Goal: Task Accomplishment & Management: Use online tool/utility

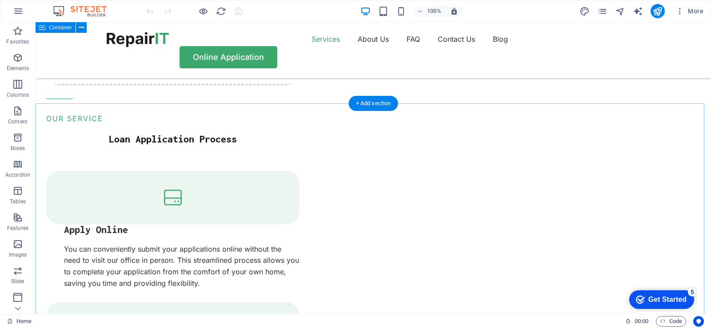
scroll to position [1022, 0]
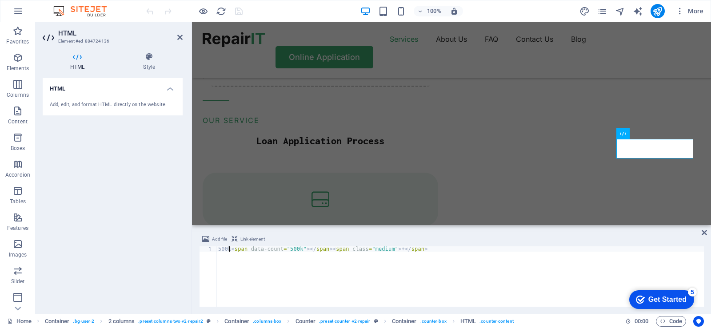
scroll to position [0, 1]
click at [622, 255] on div "500k < span data-count = "500k" > </ span > < span class = "medium" > + </ span…" at bounding box center [459, 282] width 487 height 71
type textarea "500k<span data-count="500k"></span><span class="medium">+</span>"
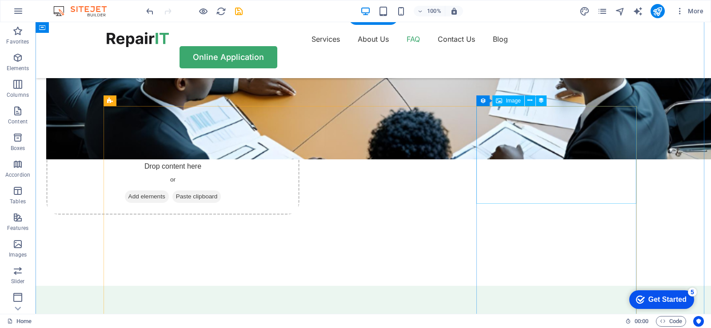
scroll to position [2010, 0]
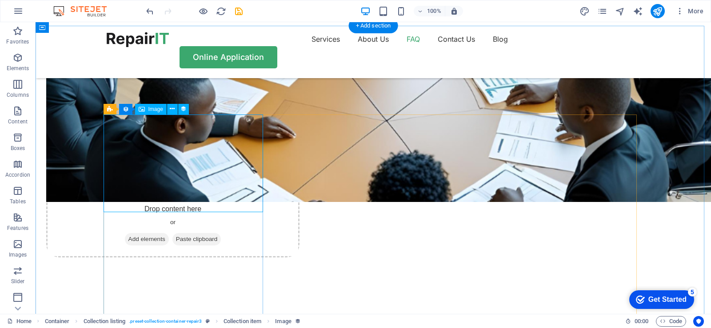
scroll to position [2055, 0]
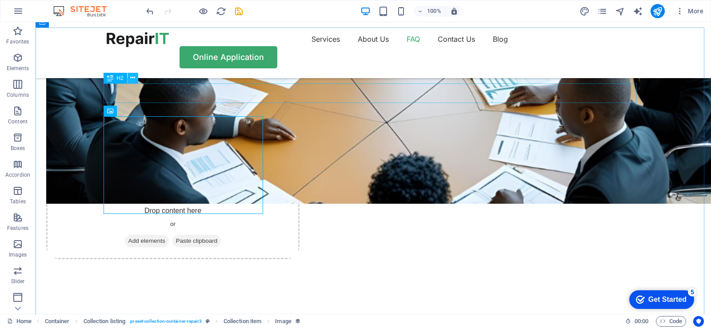
click at [132, 76] on icon at bounding box center [132, 77] width 5 height 9
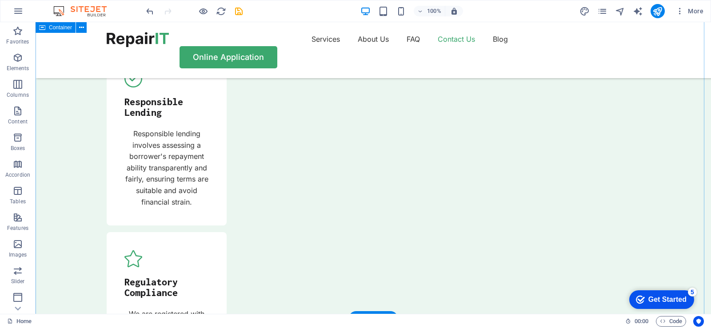
scroll to position [3077, 0]
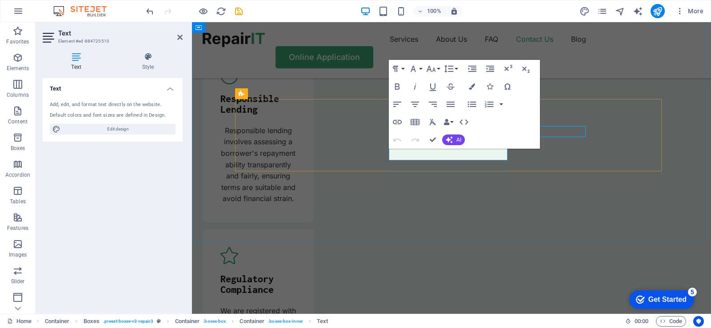
scroll to position [3099, 0]
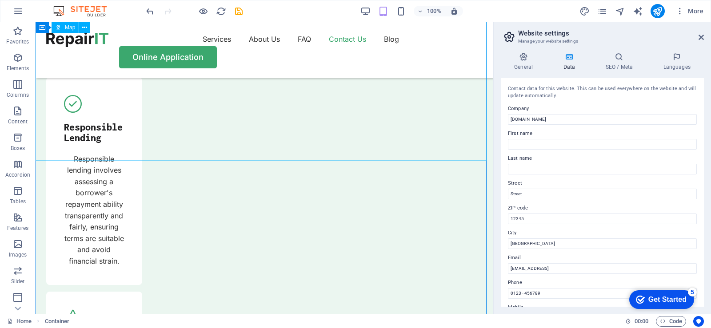
scroll to position [3100, 0]
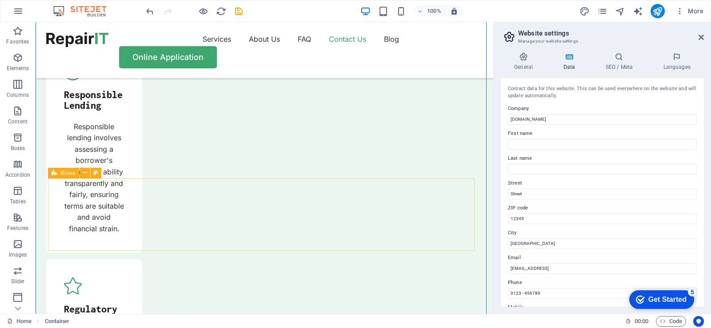
scroll to position [3145, 0]
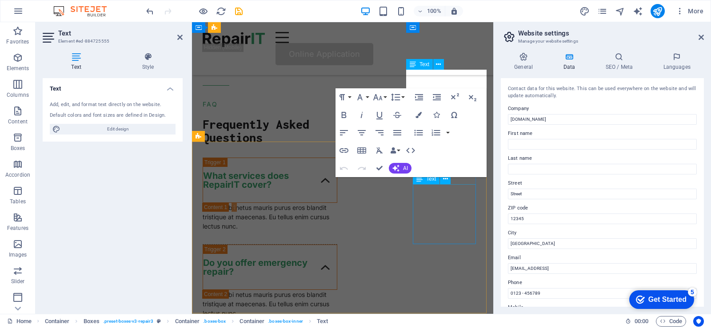
scroll to position [3116, 0]
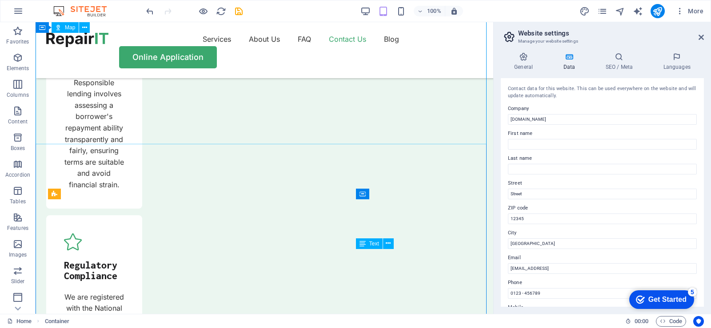
scroll to position [3116, 0]
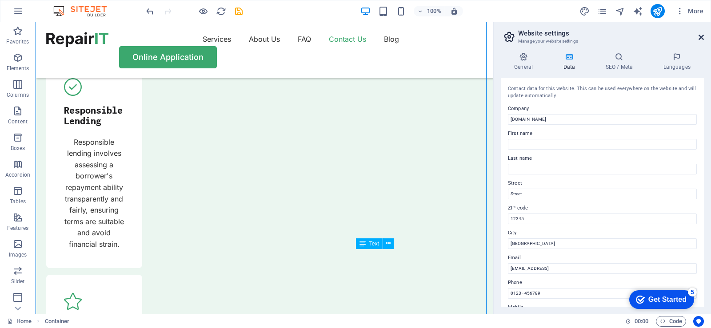
click at [699, 36] on icon at bounding box center [701, 37] width 5 height 7
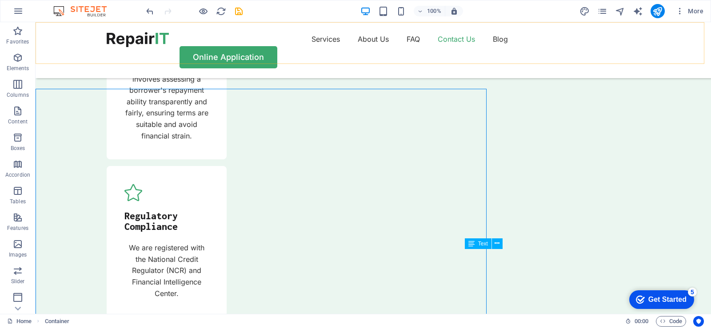
scroll to position [2976, 0]
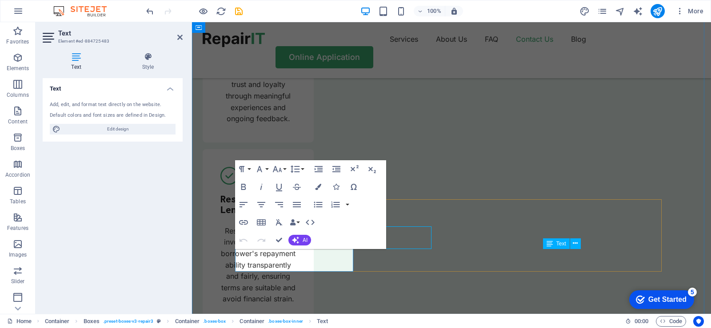
scroll to position [2999, 0]
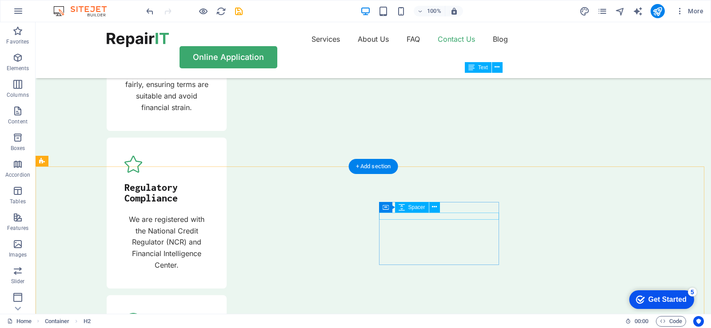
scroll to position [3154, 0]
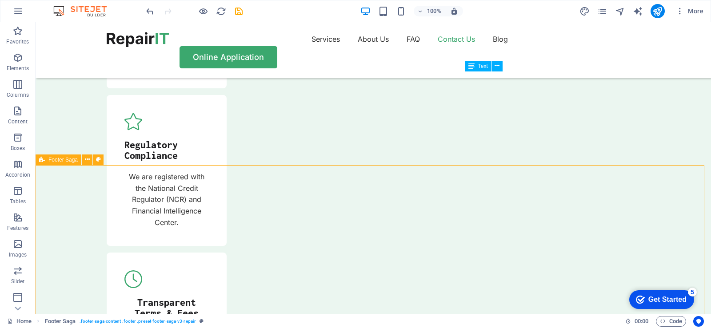
scroll to position [3154, 0]
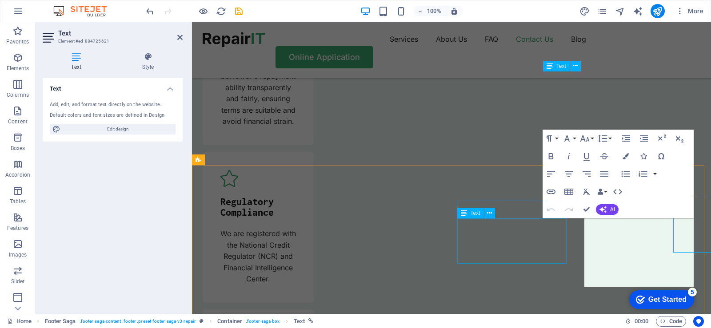
scroll to position [3177, 0]
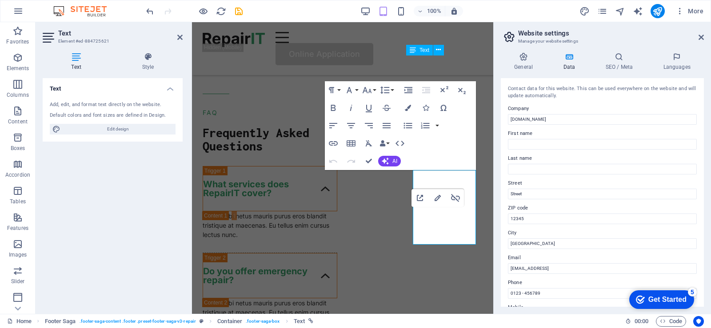
scroll to position [3134, 0]
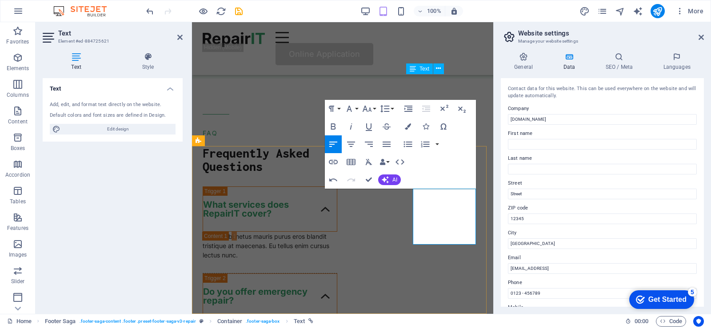
scroll to position [3125, 0]
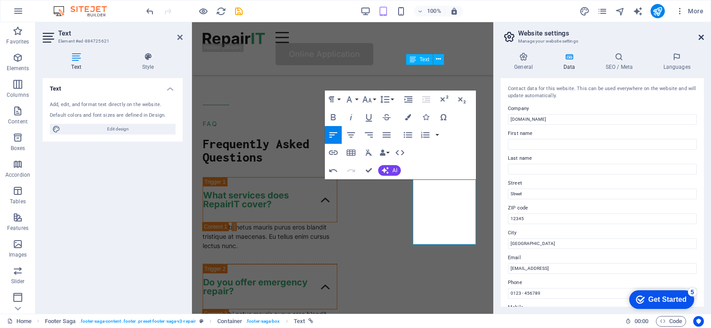
click at [701, 38] on icon at bounding box center [701, 37] width 5 height 7
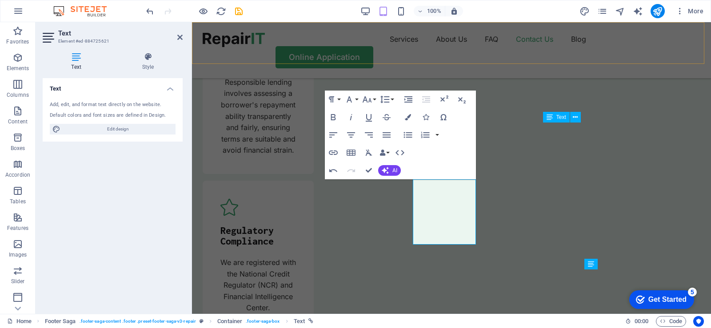
scroll to position [3126, 0]
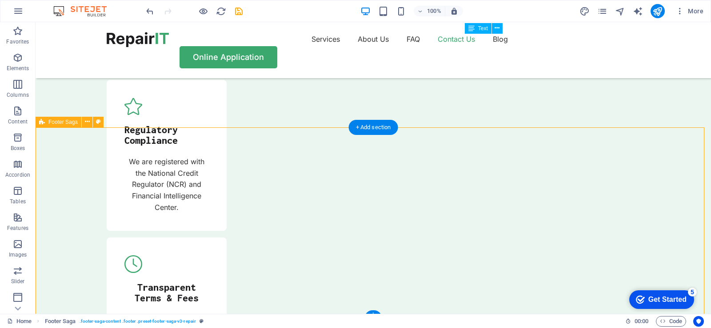
scroll to position [3197, 0]
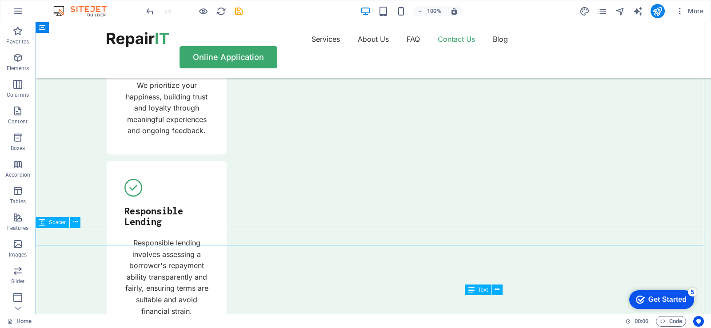
scroll to position [2886, 0]
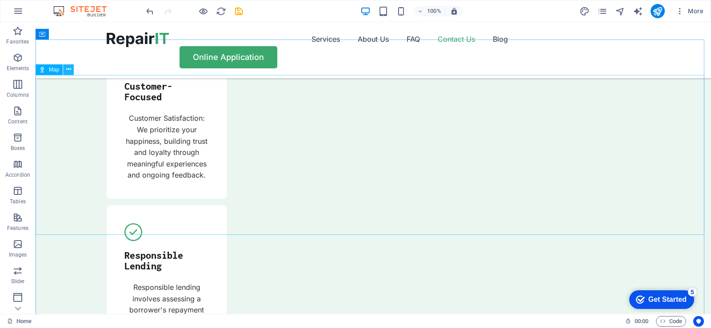
click at [69, 67] on icon at bounding box center [68, 69] width 5 height 9
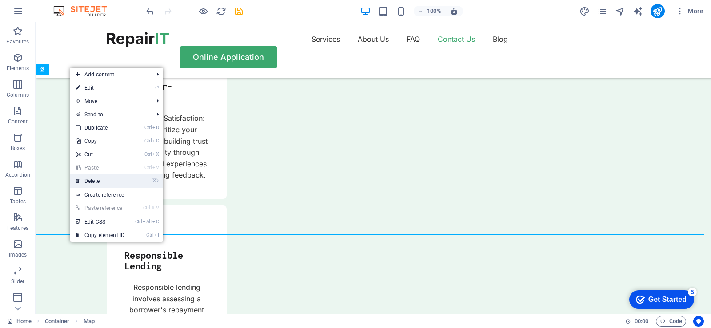
click at [88, 182] on link "⌦ Delete" at bounding box center [100, 181] width 60 height 13
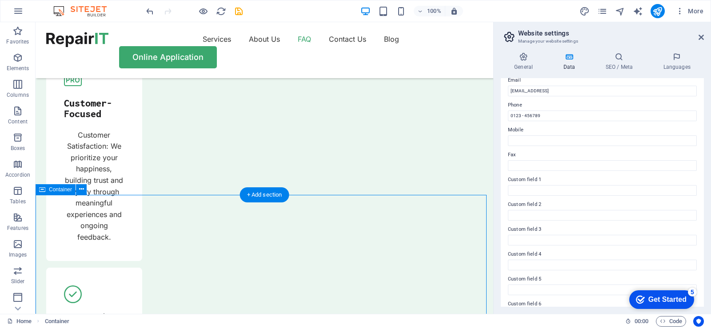
scroll to position [2687, 0]
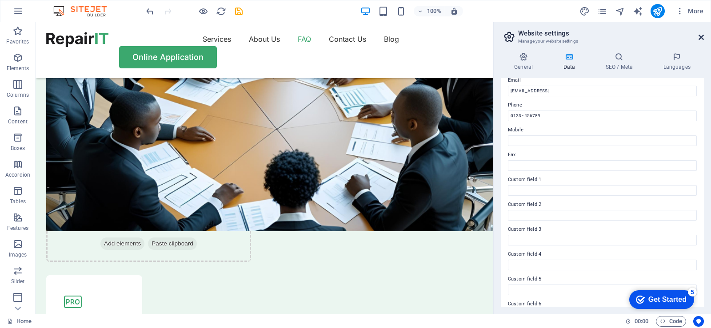
click at [699, 36] on icon at bounding box center [701, 37] width 5 height 7
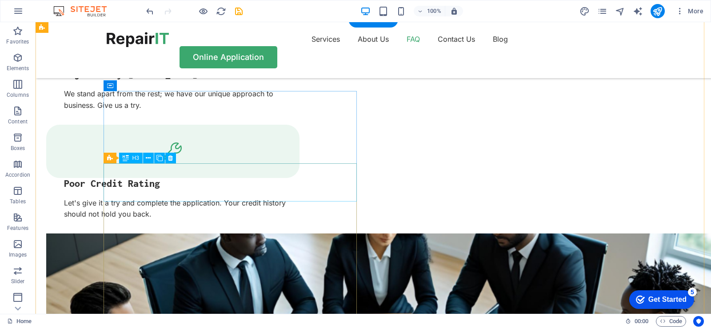
scroll to position [1555, 0]
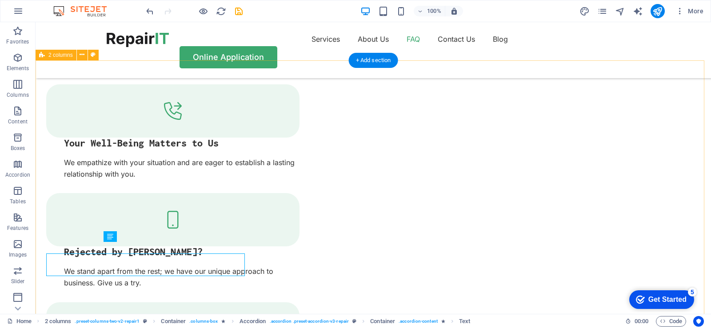
scroll to position [1544, 0]
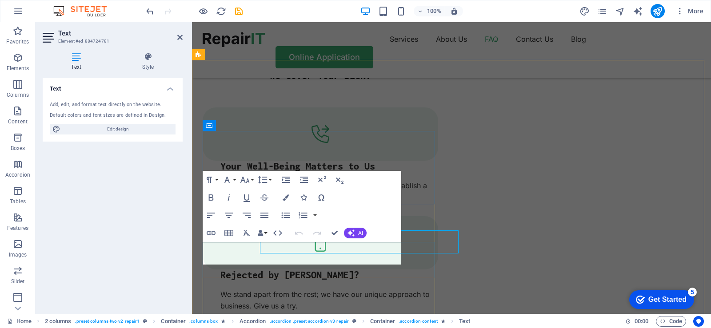
scroll to position [1555, 0]
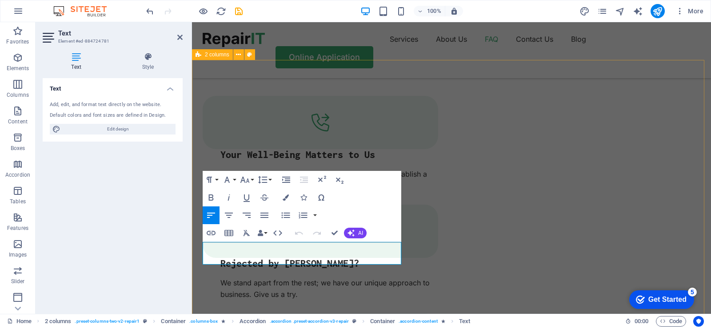
drag, startPoint x: 358, startPoint y: 260, endPoint x: 202, endPoint y: 249, distance: 156.3
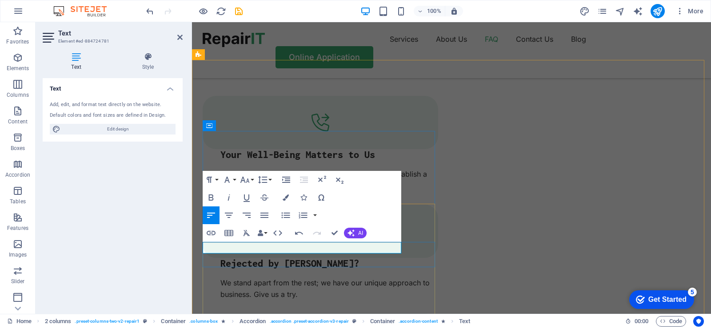
click at [363, 235] on span "AI" at bounding box center [360, 233] width 5 height 5
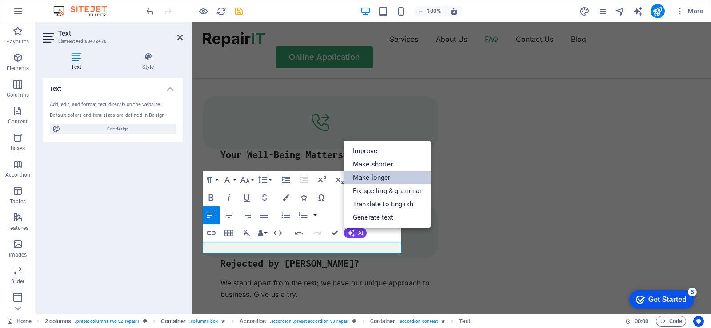
click at [371, 180] on link "Make longer" at bounding box center [387, 177] width 87 height 13
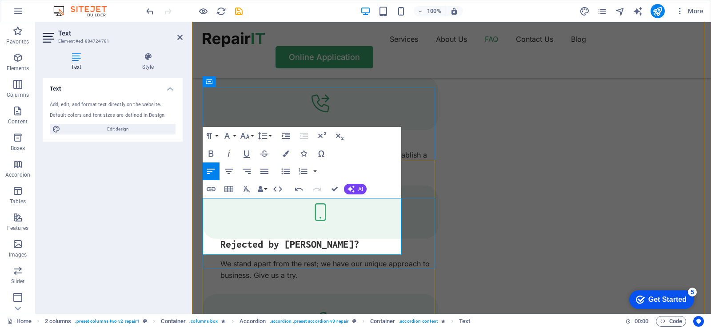
scroll to position [1600, 0]
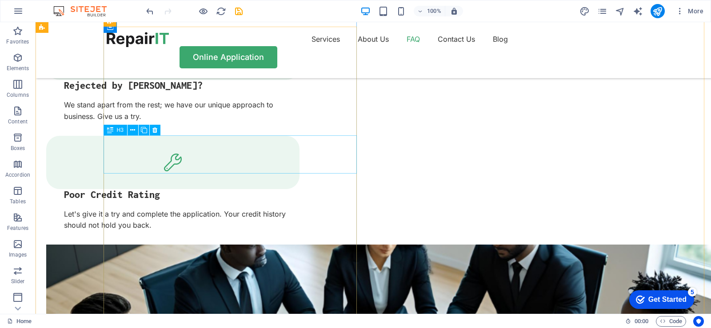
scroll to position [1677, 0]
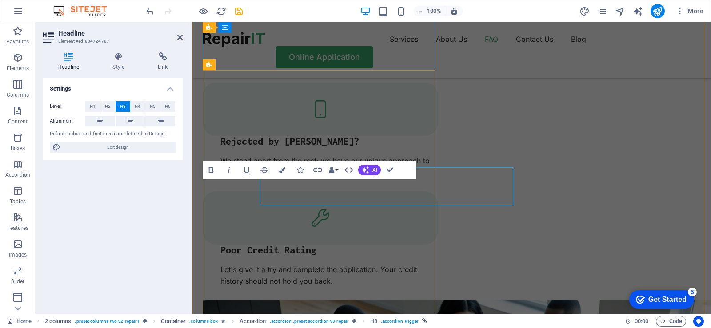
scroll to position [1689, 0]
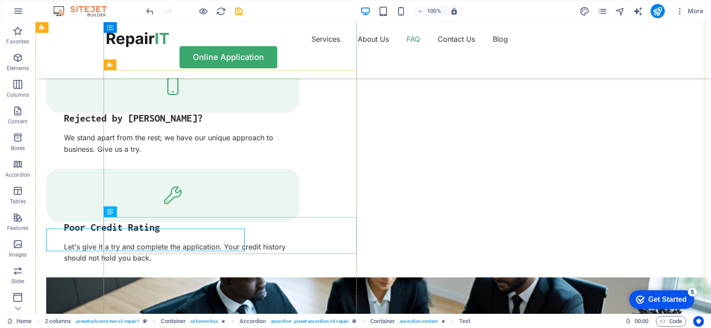
scroll to position [1677, 0]
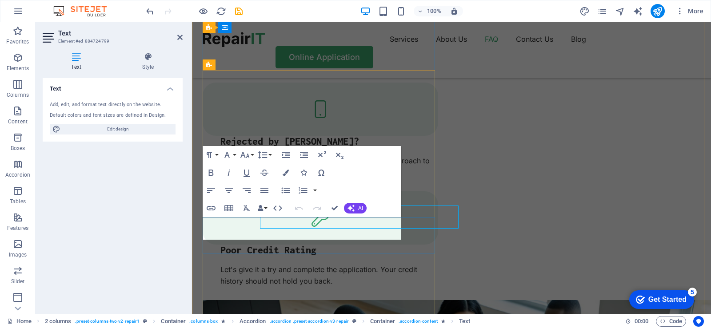
scroll to position [1689, 0]
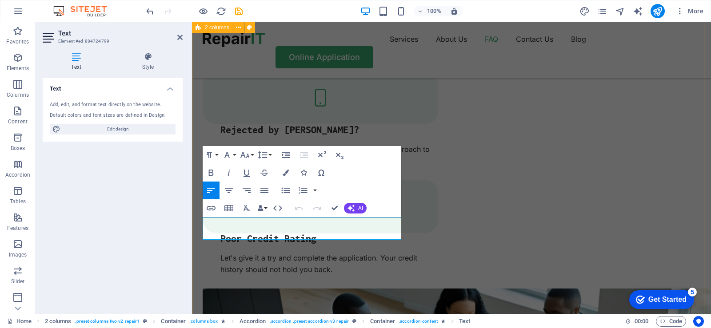
drag, startPoint x: 370, startPoint y: 235, endPoint x: 201, endPoint y: 220, distance: 169.5
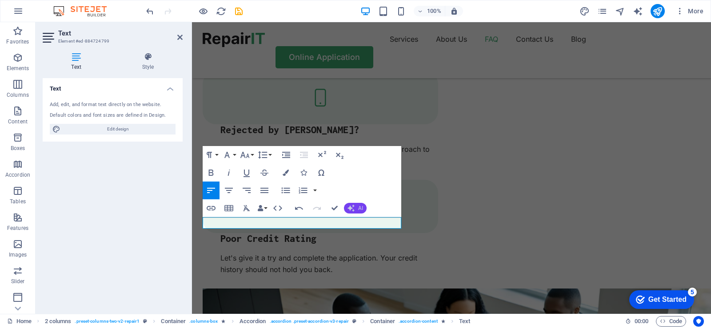
click at [360, 207] on span "AI" at bounding box center [360, 208] width 5 height 5
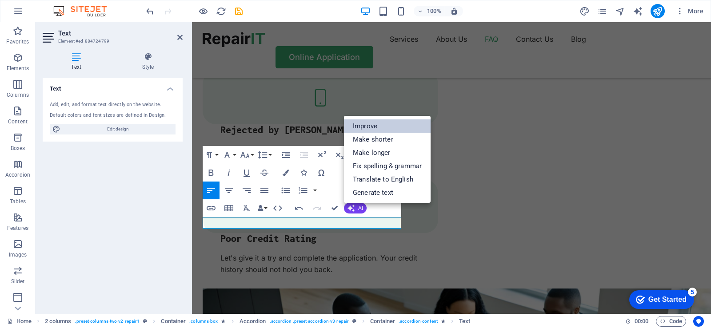
click at [370, 125] on link "Improve" at bounding box center [387, 126] width 87 height 13
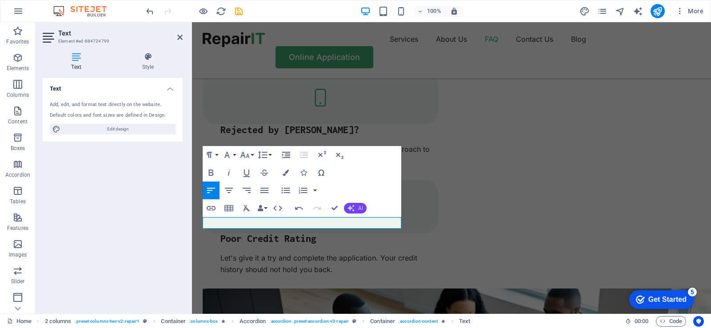
click at [359, 208] on span "AI" at bounding box center [360, 208] width 5 height 5
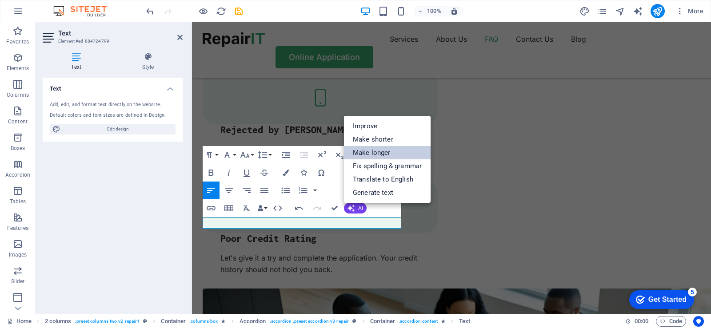
click at [371, 153] on link "Make longer" at bounding box center [387, 152] width 87 height 13
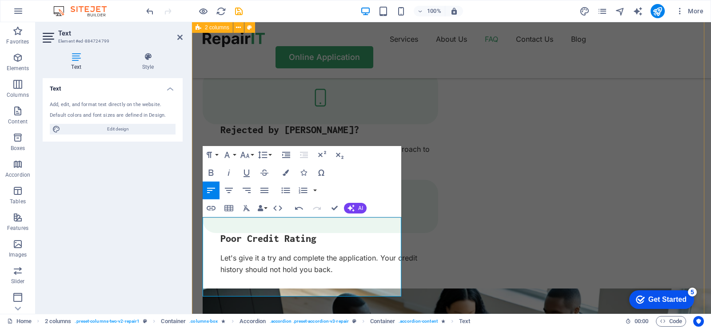
drag, startPoint x: 276, startPoint y: 289, endPoint x: 202, endPoint y: 222, distance: 100.0
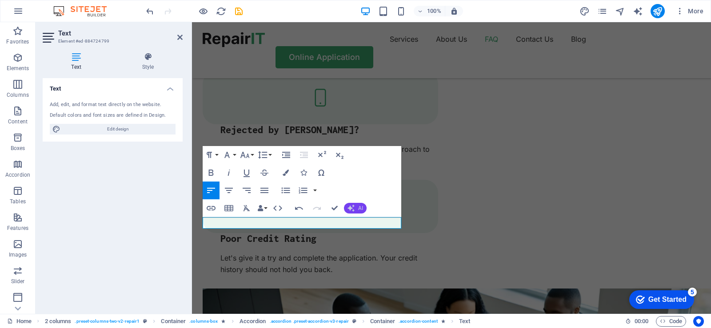
click at [363, 208] on span "AI" at bounding box center [360, 208] width 5 height 5
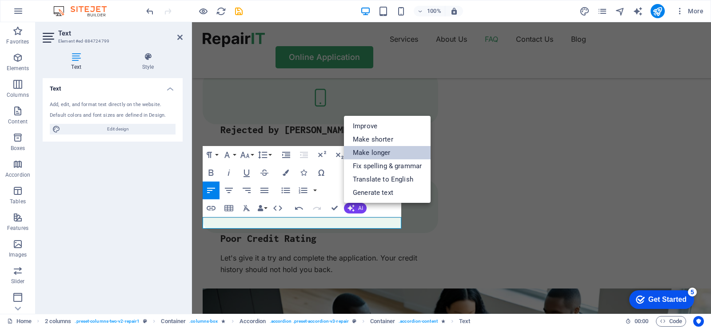
click at [371, 155] on link "Make longer" at bounding box center [387, 152] width 87 height 13
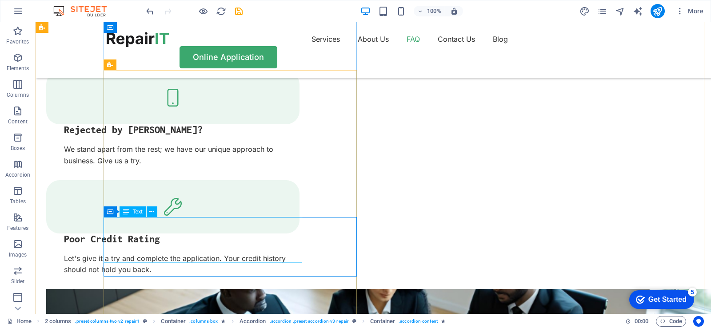
scroll to position [1722, 0]
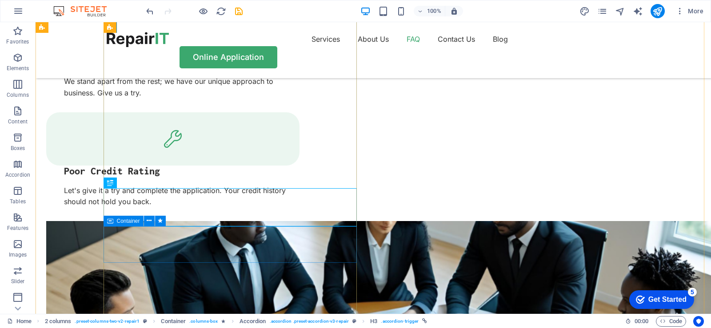
scroll to position [1766, 0]
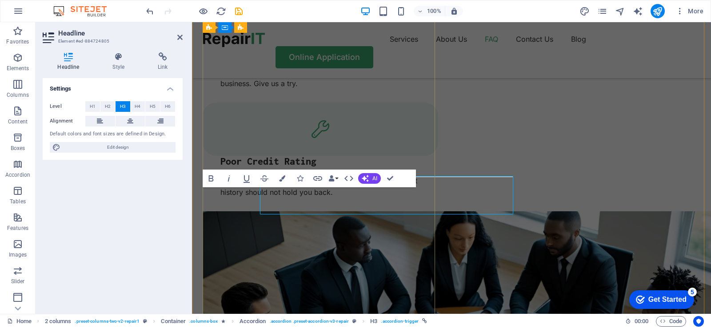
scroll to position [1778, 0]
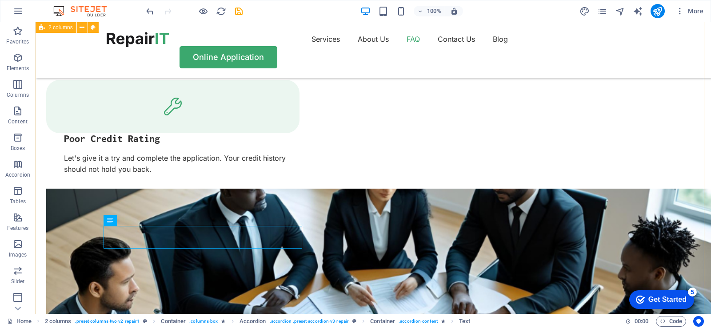
scroll to position [1766, 0]
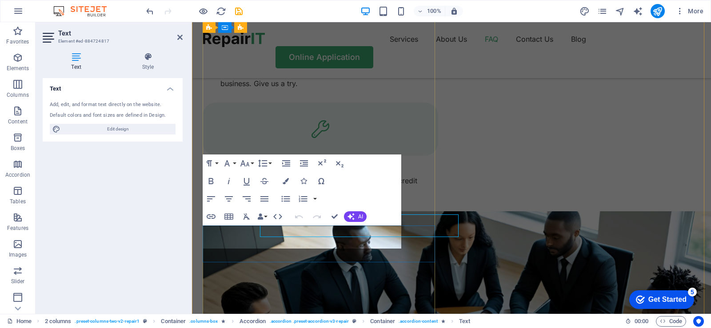
scroll to position [1778, 0]
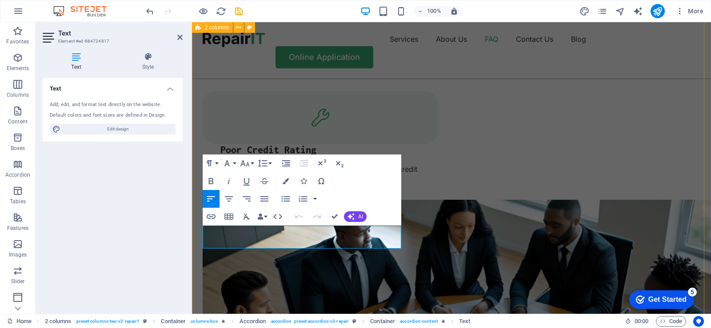
drag, startPoint x: 358, startPoint y: 244, endPoint x: 201, endPoint y: 228, distance: 157.3
click at [353, 216] on icon "button" at bounding box center [350, 216] width 7 height 7
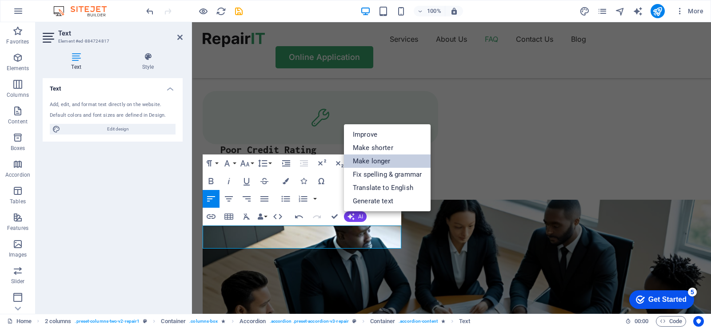
click at [373, 160] on link "Make longer" at bounding box center [387, 161] width 87 height 13
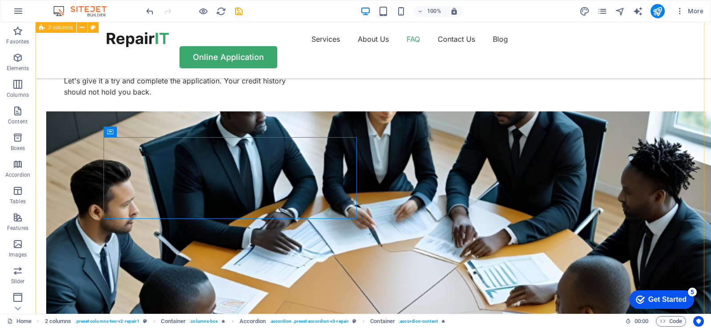
scroll to position [1900, 0]
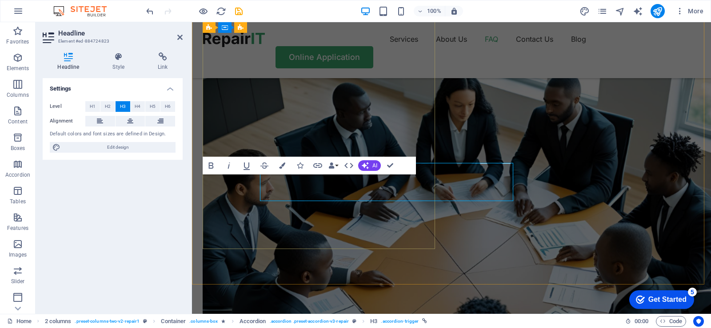
scroll to position [1911, 0]
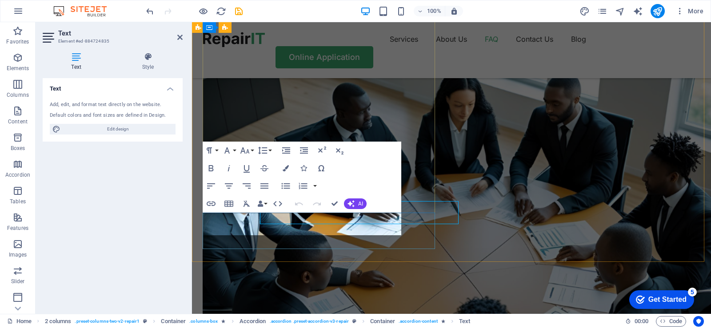
scroll to position [1911, 0]
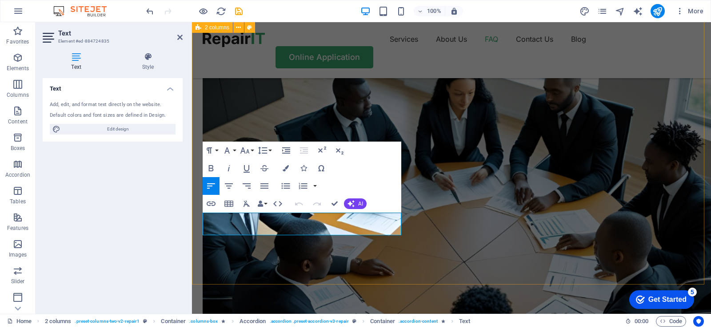
drag, startPoint x: 360, startPoint y: 227, endPoint x: 196, endPoint y: 217, distance: 164.3
click at [354, 201] on icon "button" at bounding box center [350, 203] width 7 height 7
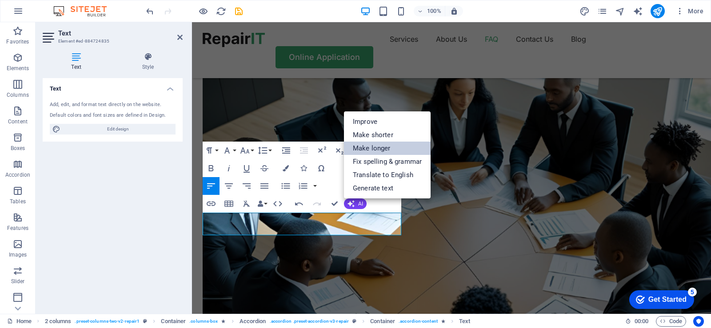
click at [384, 148] on link "Make longer" at bounding box center [387, 148] width 87 height 13
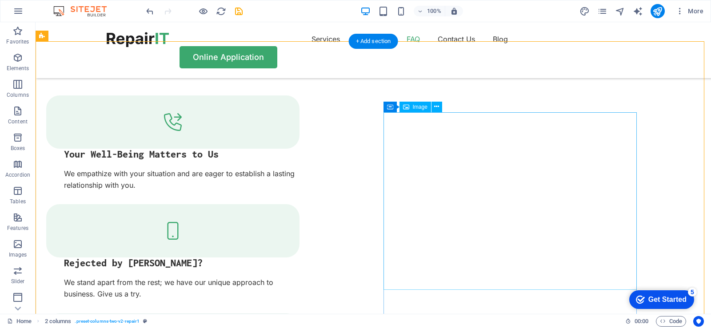
scroll to position [1589, 0]
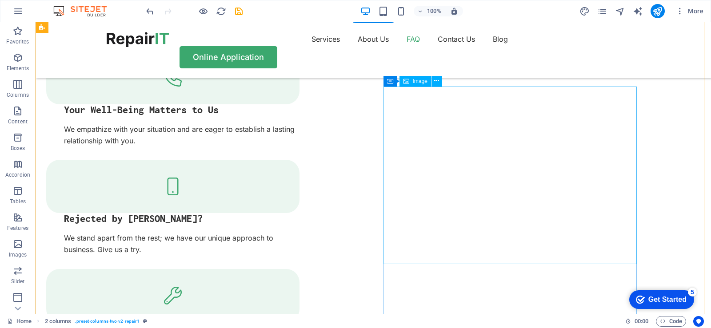
select select "%"
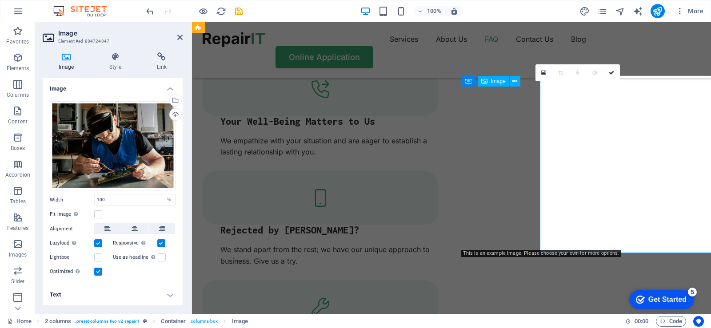
scroll to position [1600, 0]
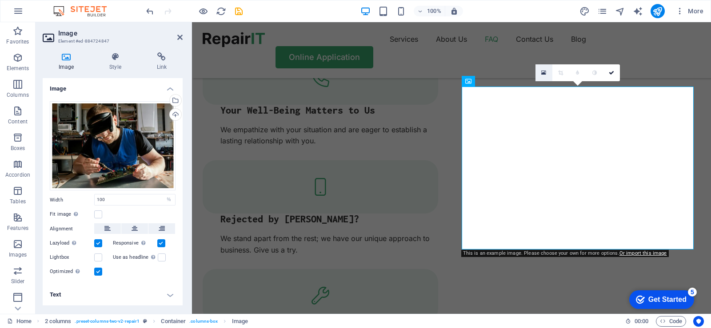
click at [545, 70] on icon at bounding box center [543, 73] width 5 height 6
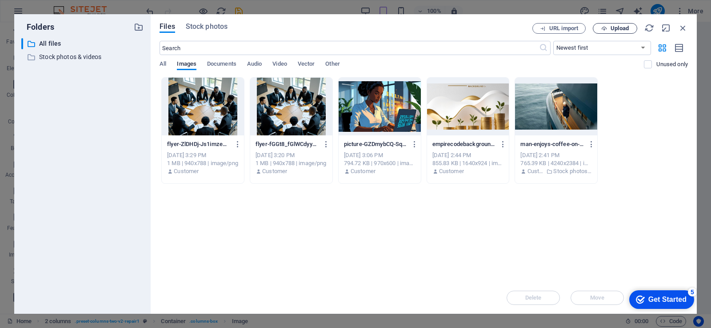
click at [609, 28] on span "Upload" at bounding box center [615, 29] width 36 height 6
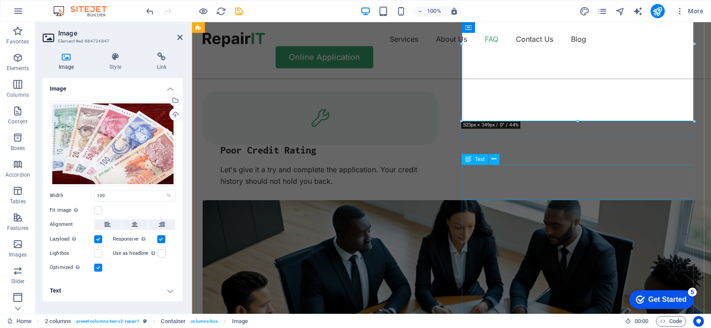
scroll to position [1555, 0]
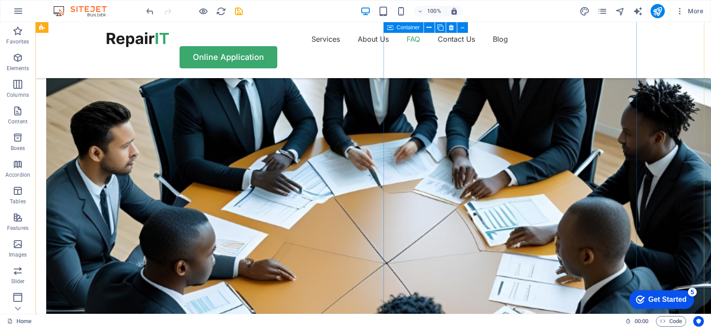
scroll to position [1855, 0]
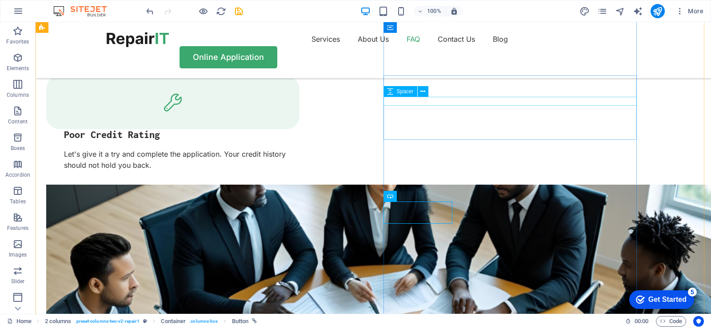
scroll to position [1721, 0]
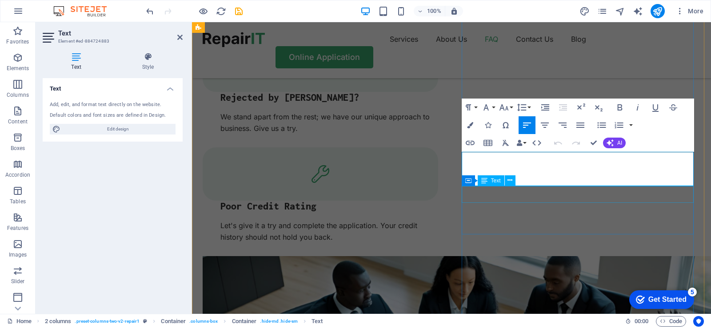
scroll to position [1733, 0]
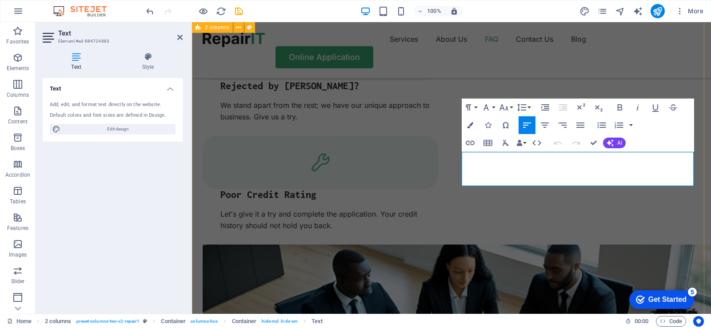
drag, startPoint x: 652, startPoint y: 179, endPoint x: 461, endPoint y: 161, distance: 191.9
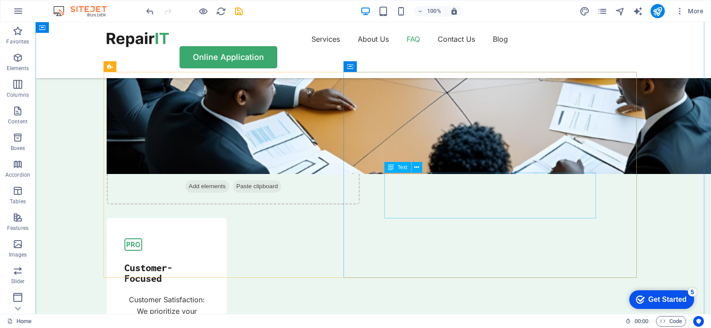
scroll to position [2641, 0]
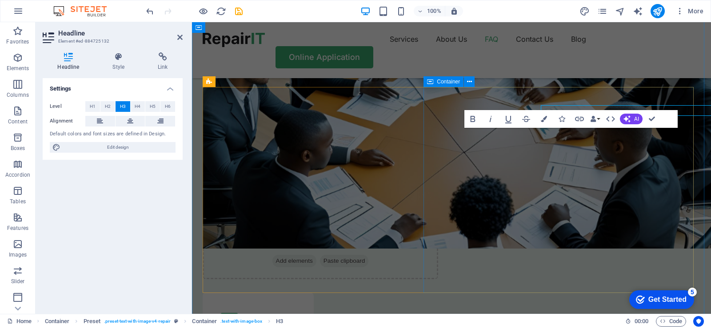
scroll to position [2663, 0]
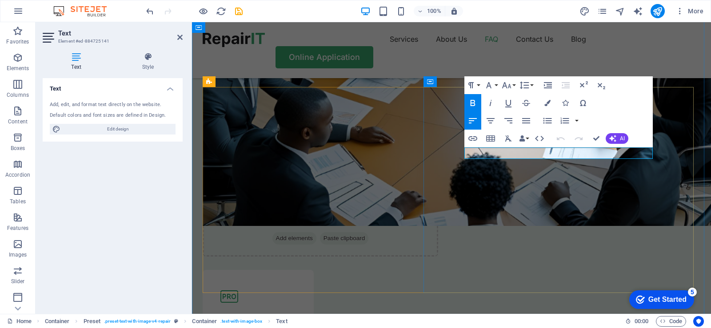
drag, startPoint x: 567, startPoint y: 154, endPoint x: 467, endPoint y: 152, distance: 100.4
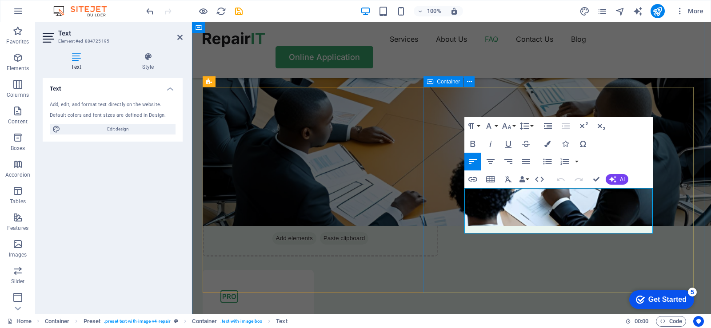
drag, startPoint x: 560, startPoint y: 228, endPoint x: 461, endPoint y: 200, distance: 103.2
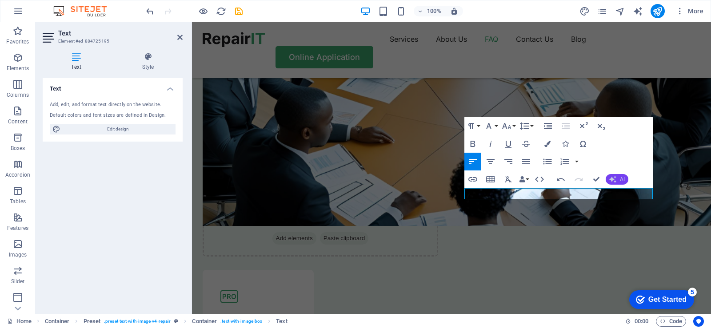
click at [622, 178] on span "AI" at bounding box center [622, 179] width 5 height 5
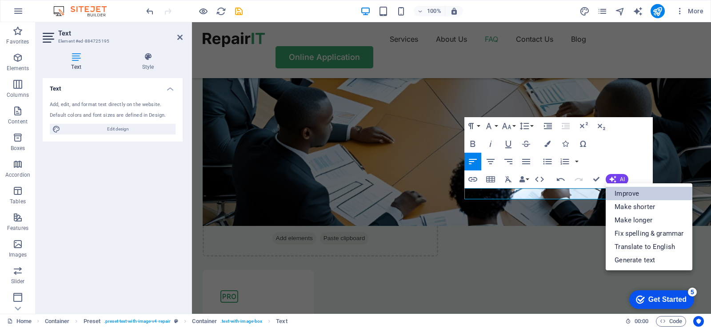
click at [627, 197] on link "Improve" at bounding box center [649, 193] width 87 height 13
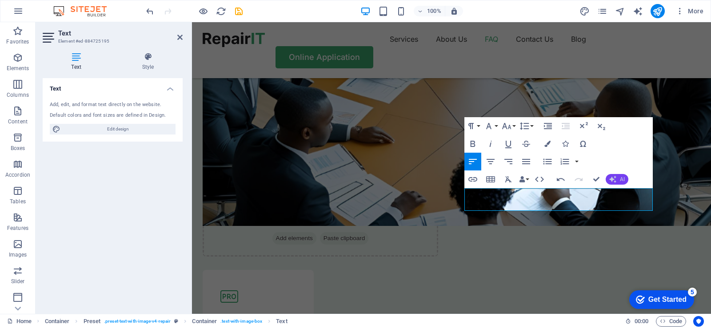
click at [612, 175] on button "AI" at bounding box center [617, 179] width 23 height 11
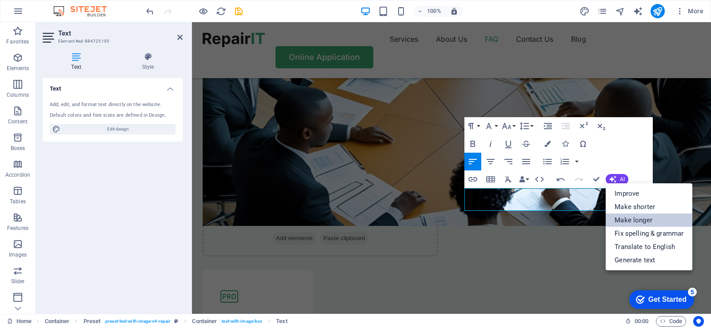
click at [627, 226] on link "Make longer" at bounding box center [649, 220] width 87 height 13
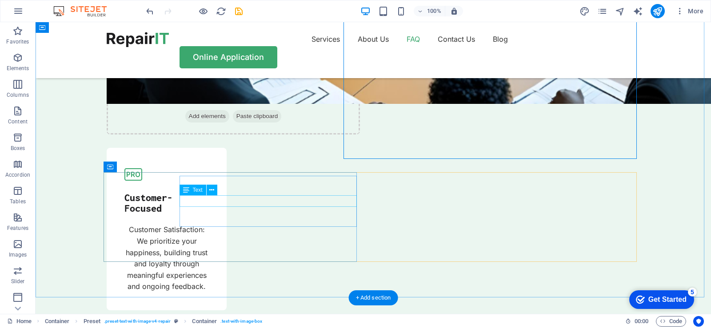
scroll to position [2819, 0]
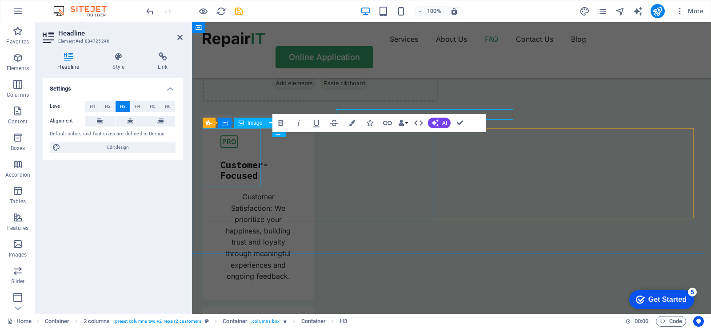
scroll to position [2842, 0]
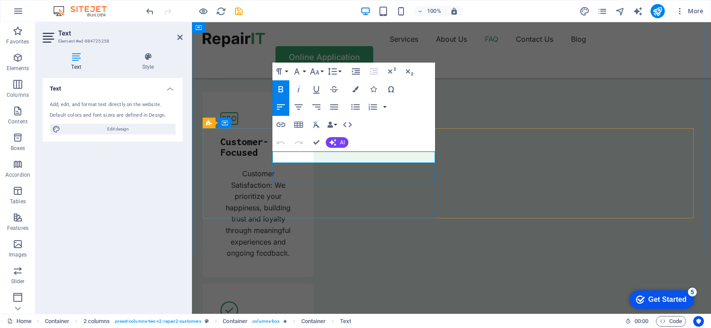
drag, startPoint x: 393, startPoint y: 160, endPoint x: 273, endPoint y: 154, distance: 120.2
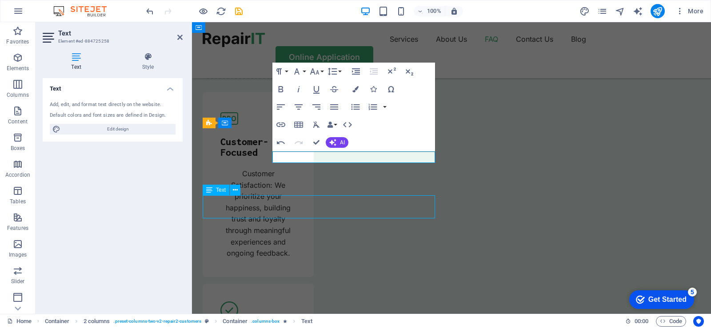
scroll to position [2819, 0]
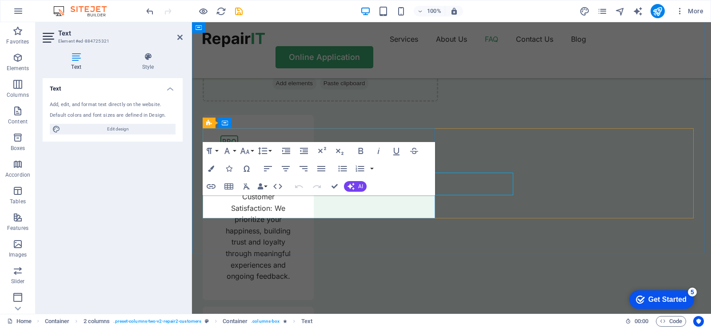
scroll to position [2842, 0]
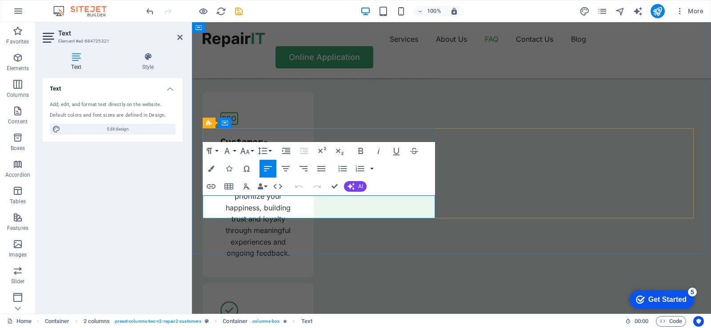
drag, startPoint x: 406, startPoint y: 213, endPoint x: 395, endPoint y: 218, distance: 12.0
click at [354, 184] on icon "button" at bounding box center [350, 186] width 7 height 7
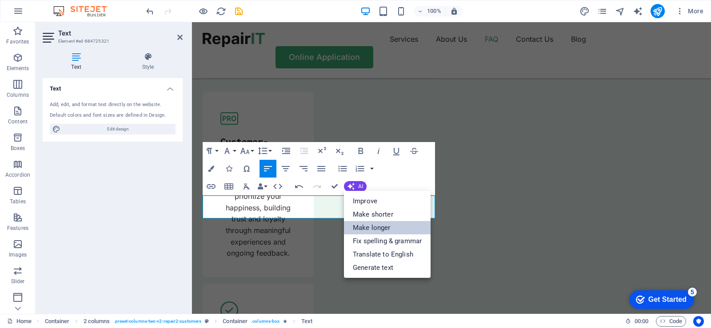
click at [370, 226] on link "Make longer" at bounding box center [387, 227] width 87 height 13
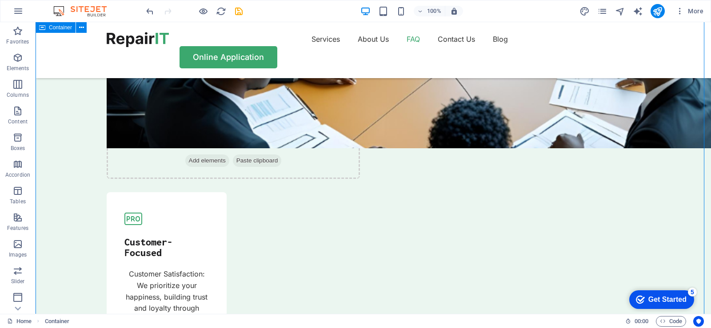
scroll to position [2774, 0]
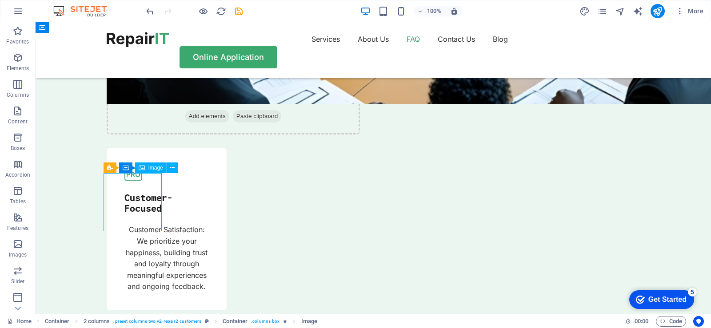
select select "px"
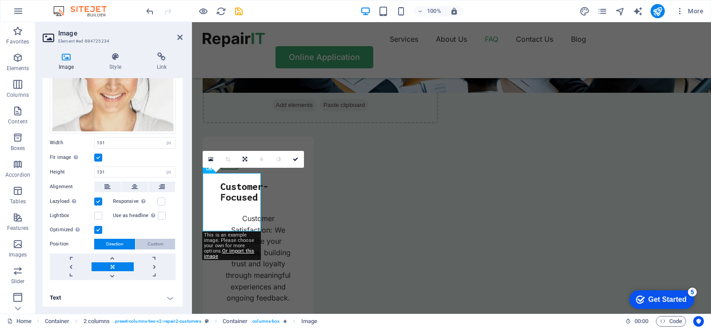
scroll to position [0, 0]
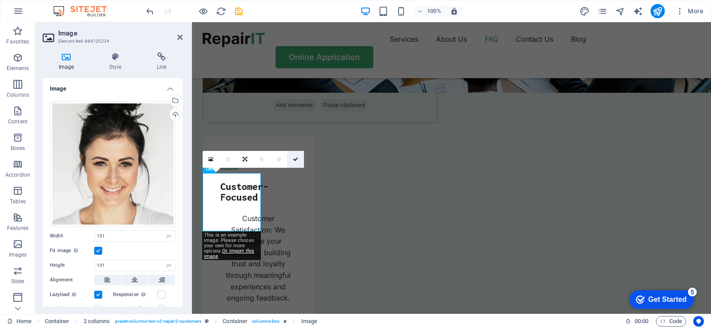
click at [295, 159] on icon at bounding box center [295, 159] width 5 height 5
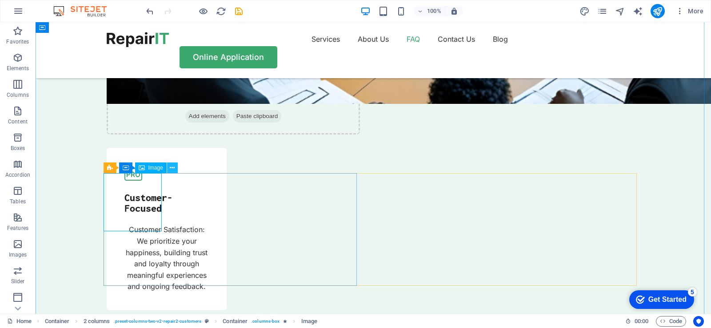
click at [172, 168] on icon at bounding box center [172, 168] width 5 height 9
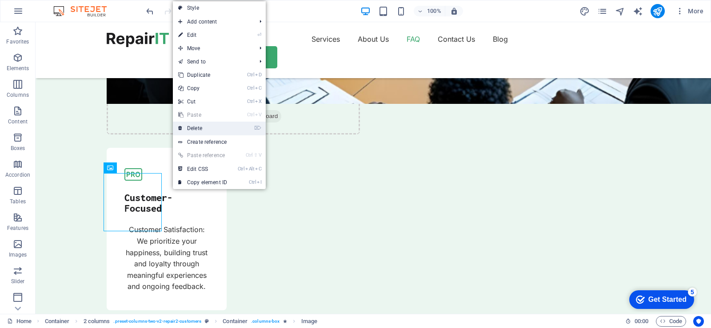
click at [197, 127] on link "⌦ Delete" at bounding box center [203, 128] width 60 height 13
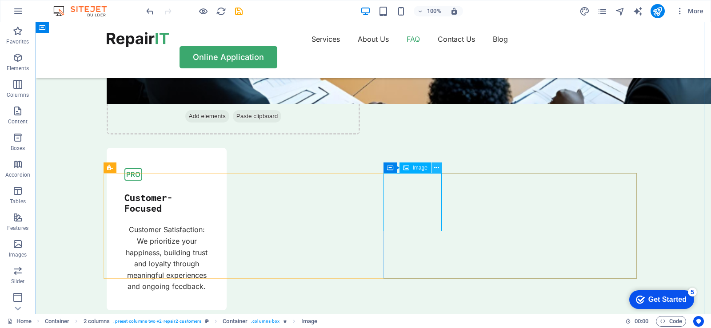
click at [435, 168] on icon at bounding box center [436, 168] width 5 height 9
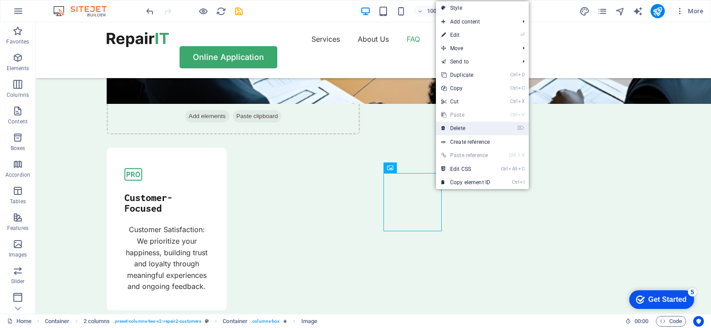
click at [459, 131] on link "⌦ Delete" at bounding box center [466, 128] width 60 height 13
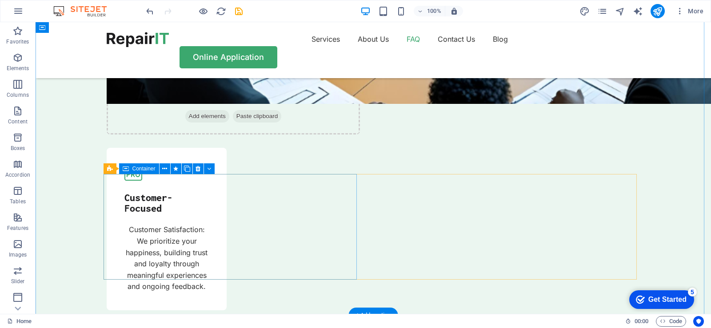
scroll to position [2685, 0]
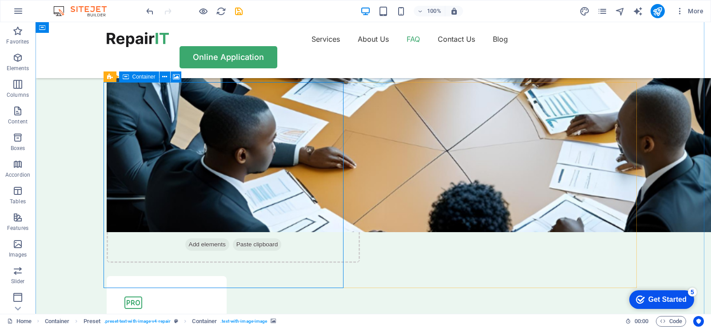
scroll to position [2641, 0]
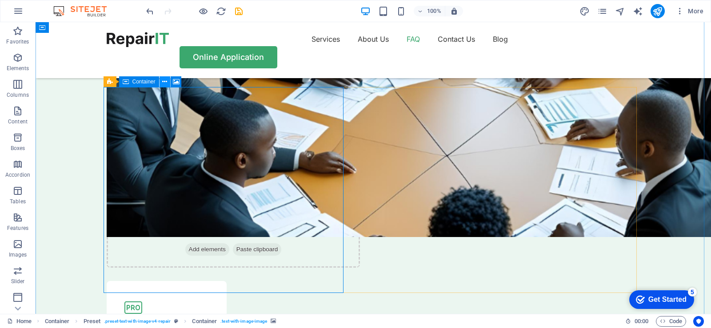
click at [162, 82] on icon at bounding box center [164, 81] width 5 height 9
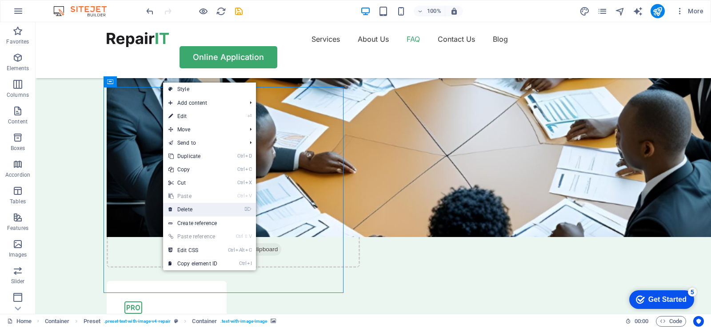
click at [187, 212] on link "⌦ Delete" at bounding box center [193, 209] width 60 height 13
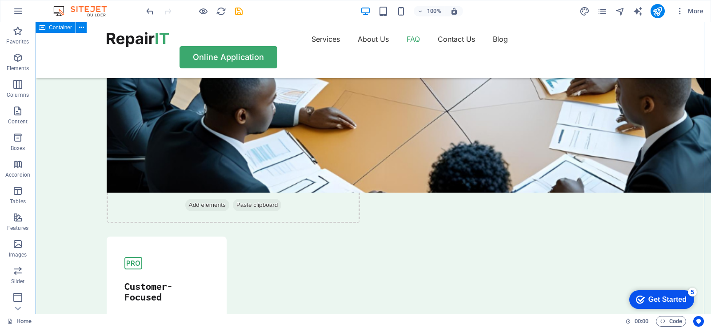
scroll to position [2730, 0]
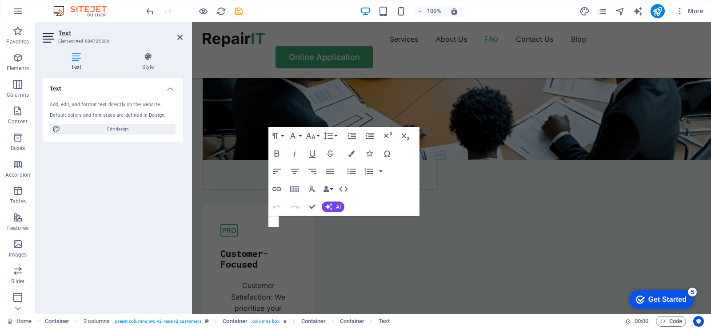
scroll to position [2752, 0]
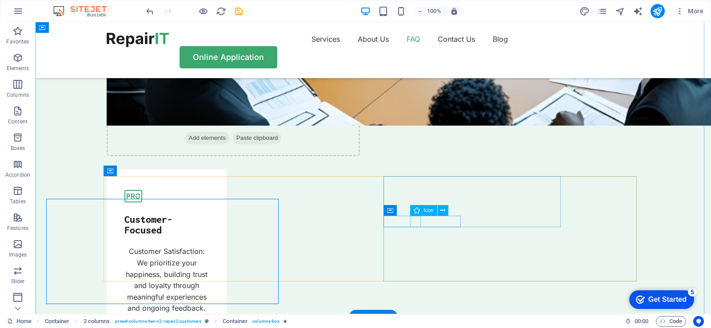
scroll to position [2730, 0]
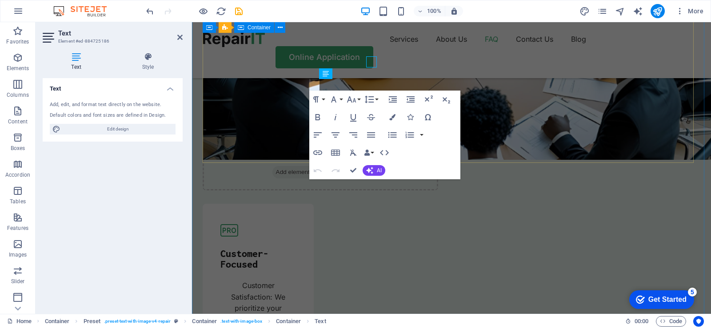
scroll to position [2752, 0]
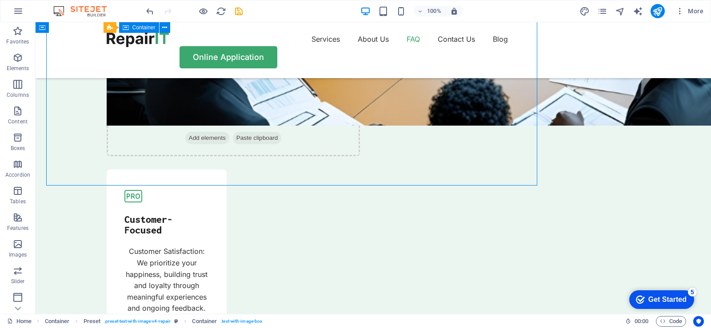
scroll to position [2730, 0]
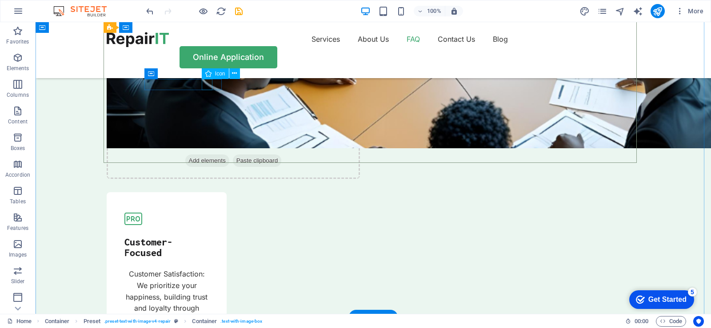
select select "xMidYMid"
select select "px"
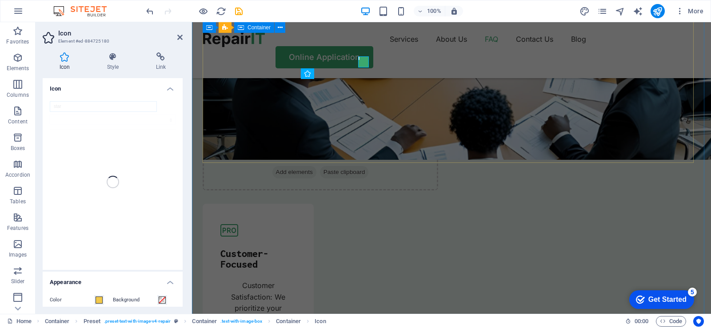
scroll to position [2752, 0]
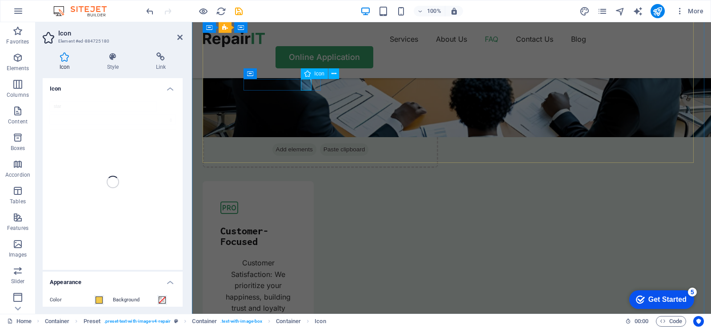
click at [307, 75] on icon at bounding box center [307, 73] width 6 height 11
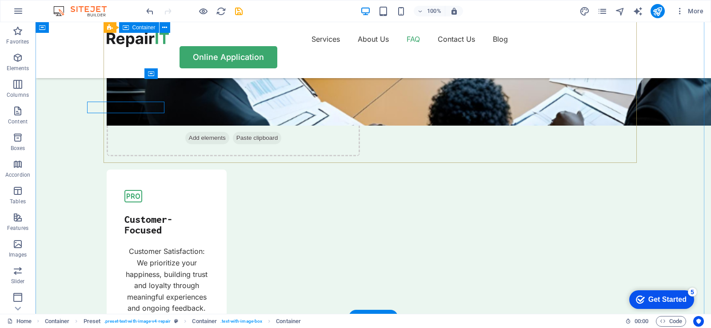
scroll to position [2730, 0]
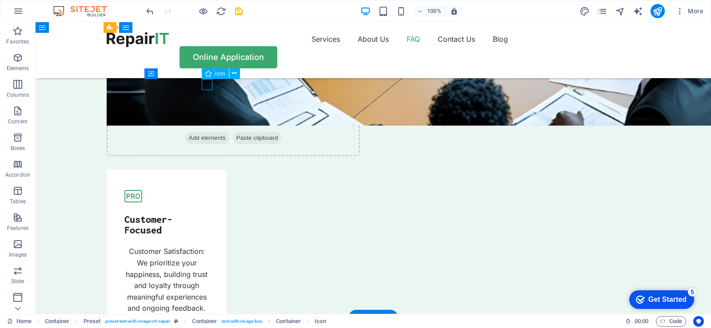
select select "xMidYMid"
select select "px"
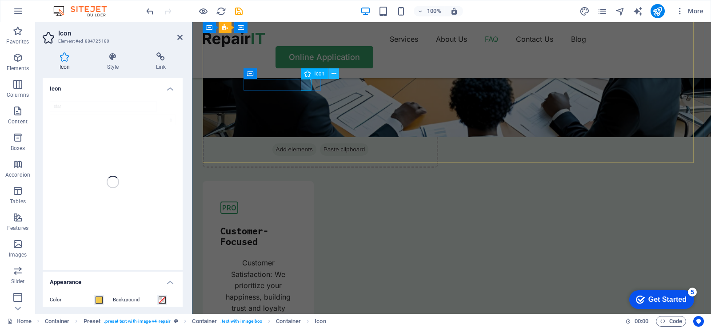
click at [332, 74] on icon at bounding box center [333, 73] width 5 height 9
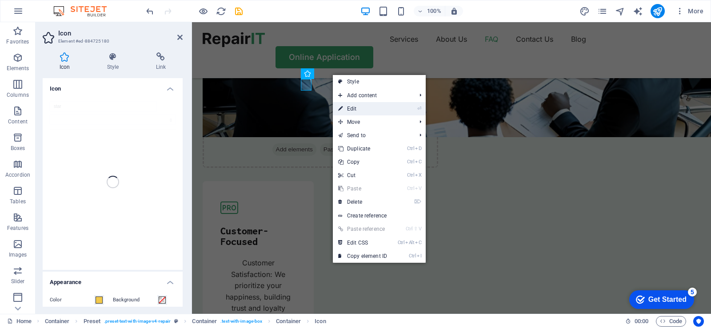
click at [351, 107] on link "⏎ Edit" at bounding box center [363, 108] width 60 height 13
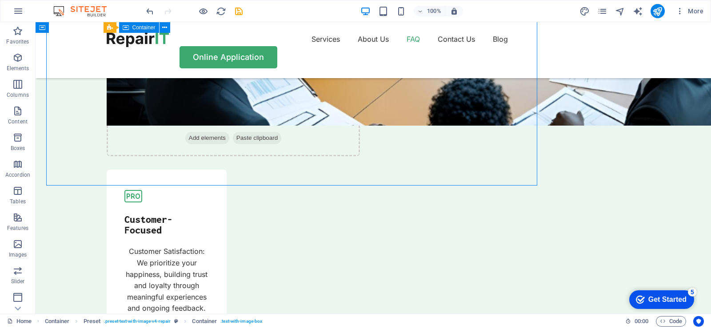
scroll to position [2730, 0]
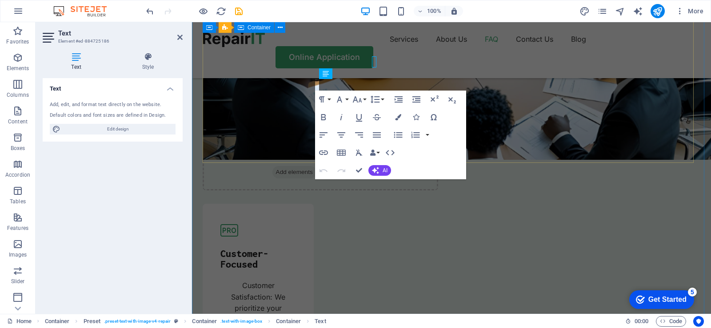
scroll to position [2752, 0]
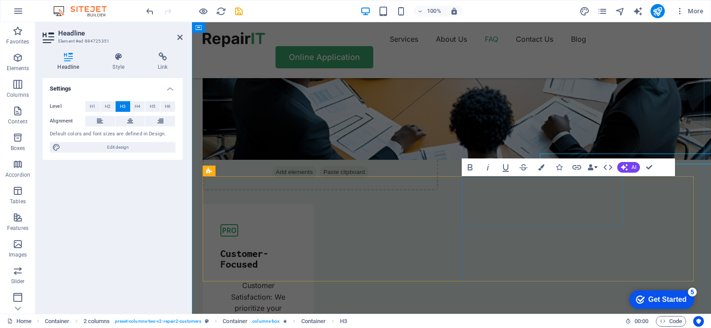
scroll to position [2752, 0]
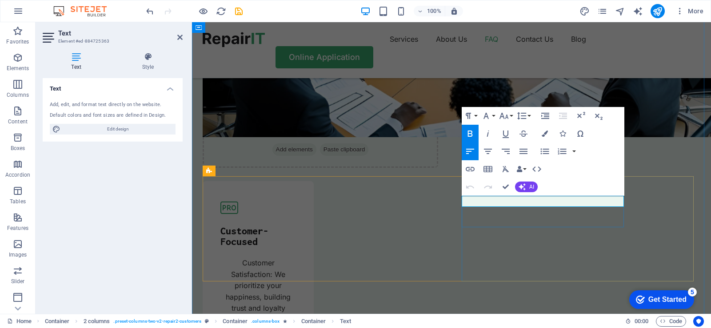
drag, startPoint x: 569, startPoint y: 202, endPoint x: 462, endPoint y: 196, distance: 106.8
click at [531, 184] on span "AI" at bounding box center [531, 186] width 5 height 5
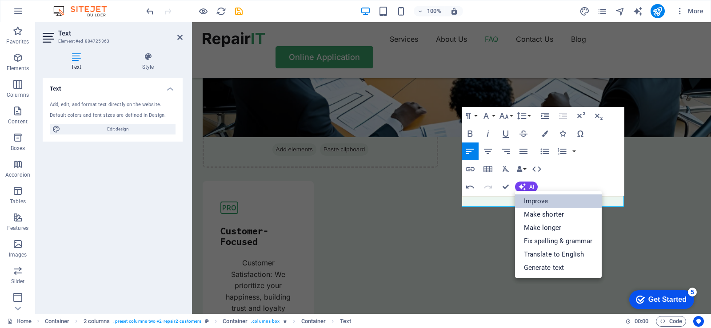
click at [540, 201] on link "Improve" at bounding box center [558, 201] width 87 height 13
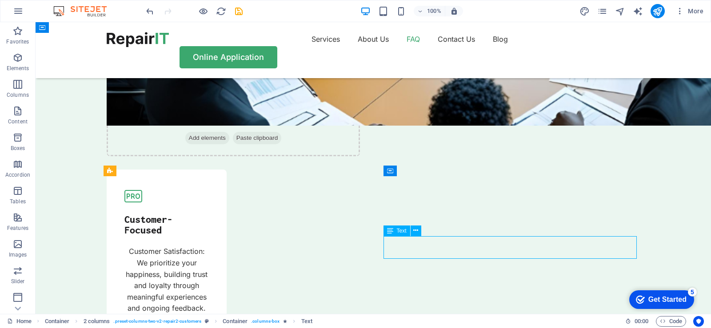
scroll to position [2730, 0]
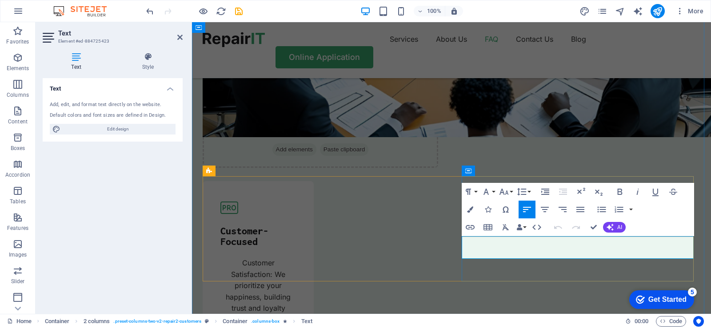
drag, startPoint x: 669, startPoint y: 252, endPoint x: 654, endPoint y: 253, distance: 15.1
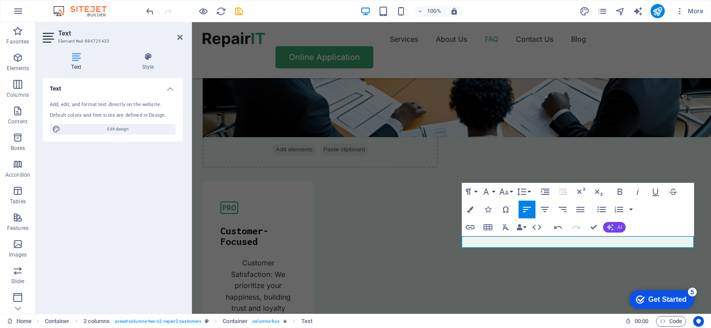
click at [615, 225] on button "AI" at bounding box center [614, 227] width 23 height 11
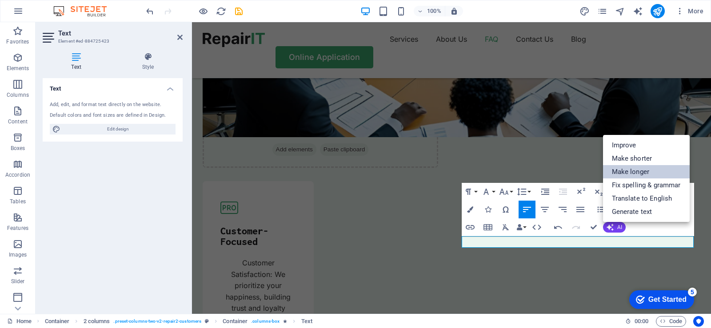
click at [631, 171] on link "Make longer" at bounding box center [646, 171] width 87 height 13
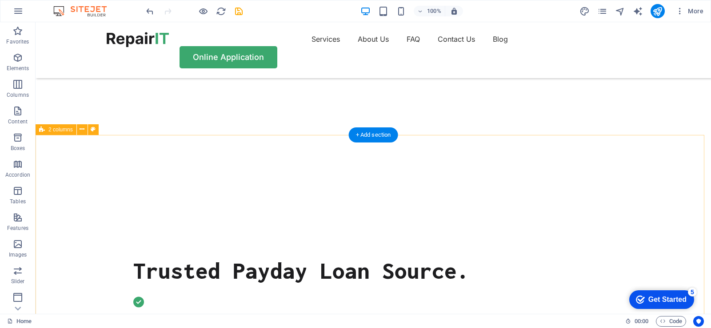
scroll to position [178, 0]
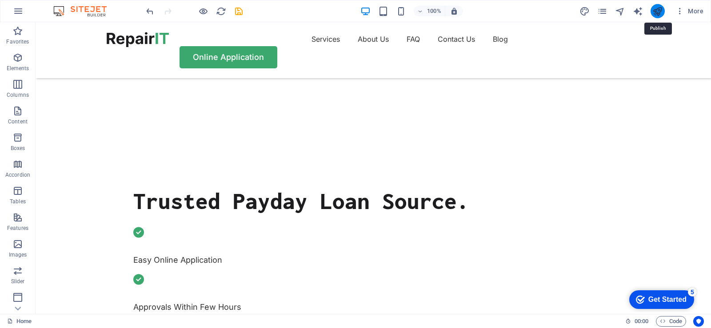
click at [659, 13] on icon "publish" at bounding box center [657, 11] width 10 height 10
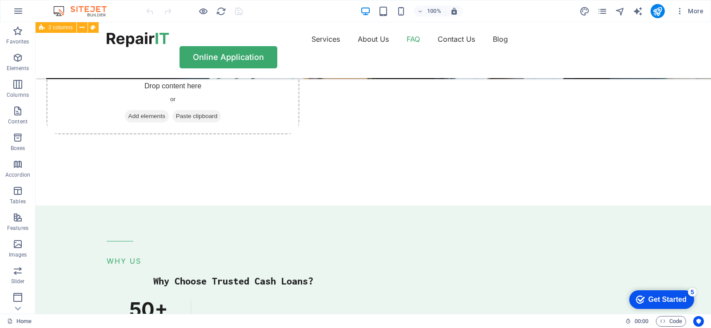
scroll to position [2266, 0]
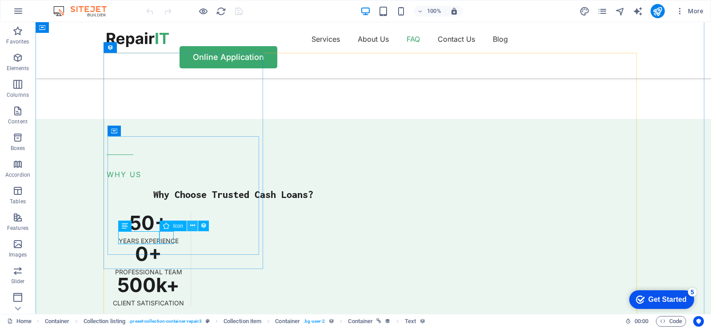
click at [195, 225] on icon at bounding box center [192, 225] width 5 height 9
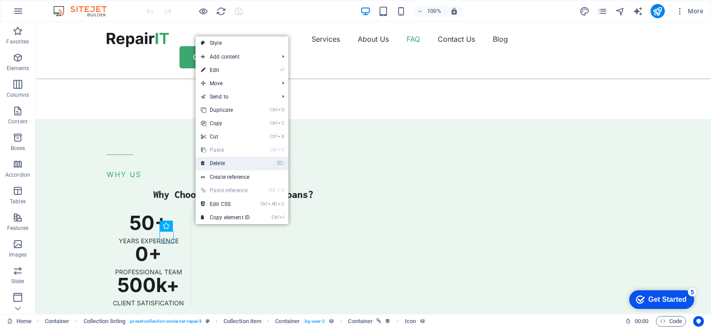
click at [218, 164] on link "⌦ Delete" at bounding box center [226, 163] width 60 height 13
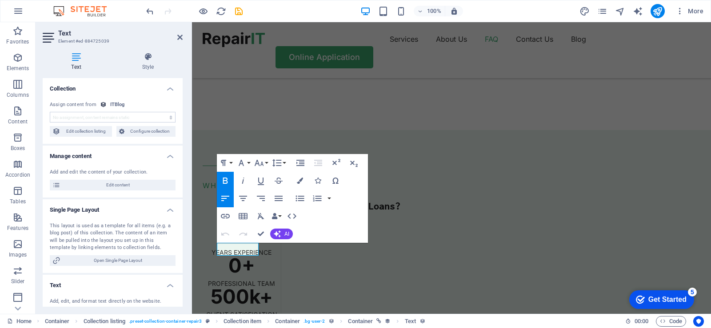
scroll to position [2277, 0]
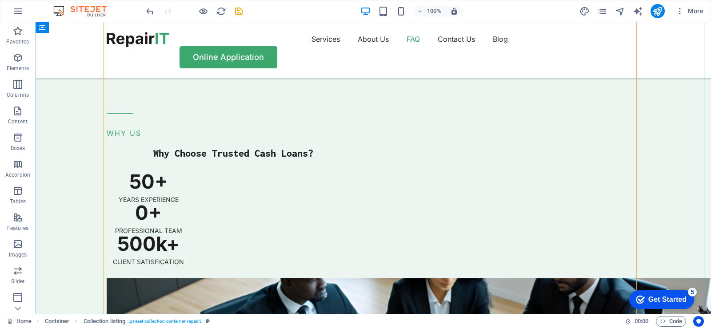
scroll to position [2311, 0]
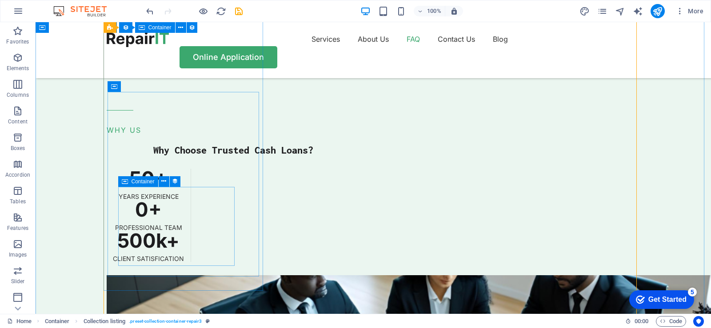
click at [164, 181] on icon at bounding box center [163, 181] width 5 height 9
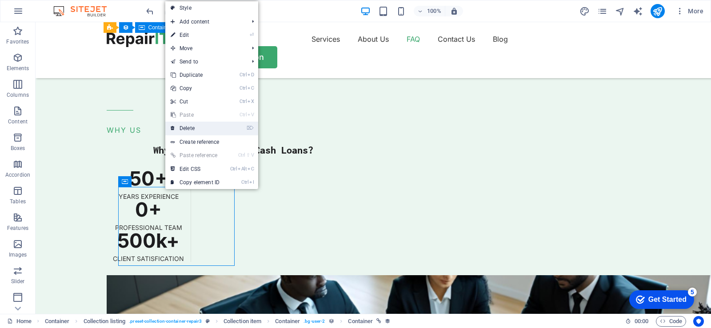
click at [189, 128] on link "⌦ Delete" at bounding box center [195, 128] width 60 height 13
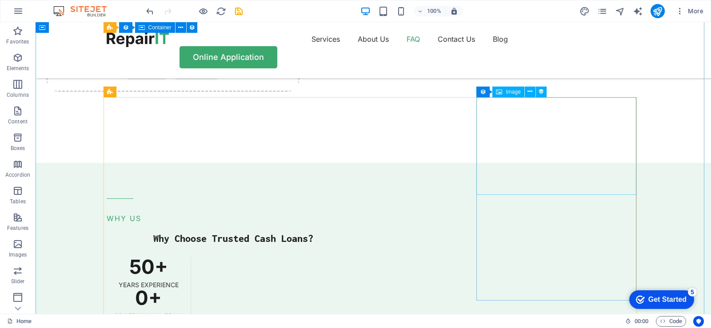
scroll to position [2222, 0]
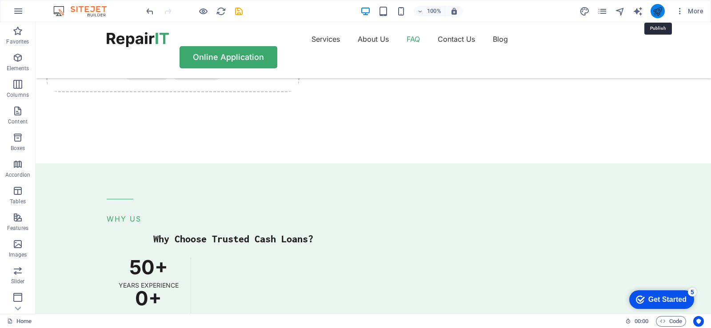
click at [659, 12] on icon "publish" at bounding box center [657, 11] width 10 height 10
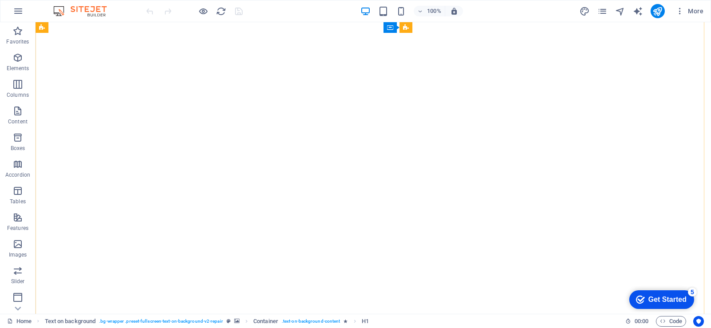
scroll to position [755, 0]
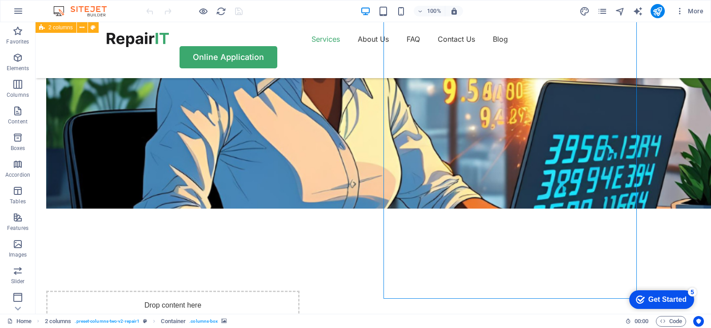
select select "px"
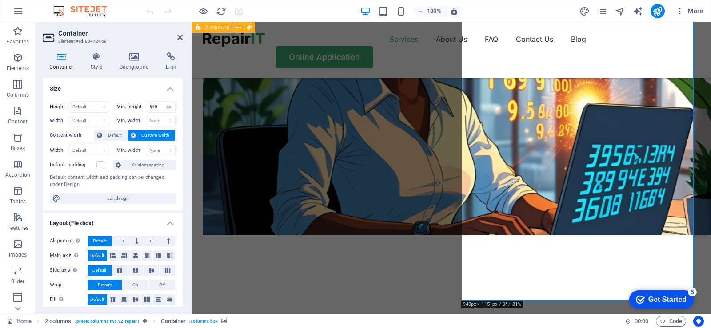
scroll to position [622, 0]
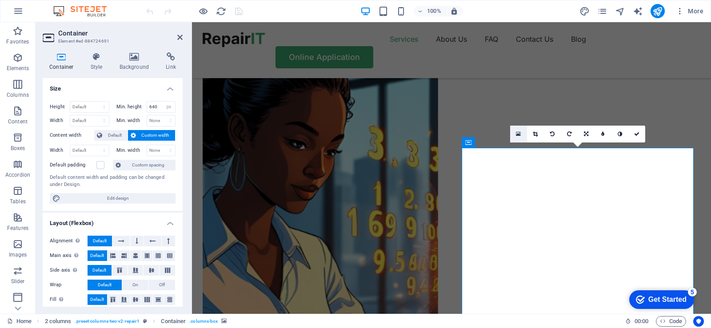
click at [518, 134] on icon at bounding box center [518, 134] width 5 height 6
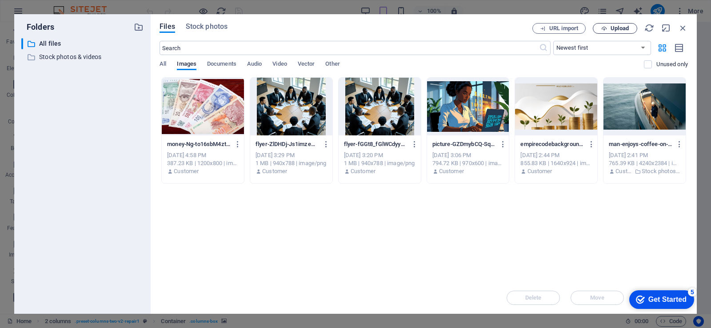
click at [612, 29] on span "Upload" at bounding box center [620, 28] width 18 height 5
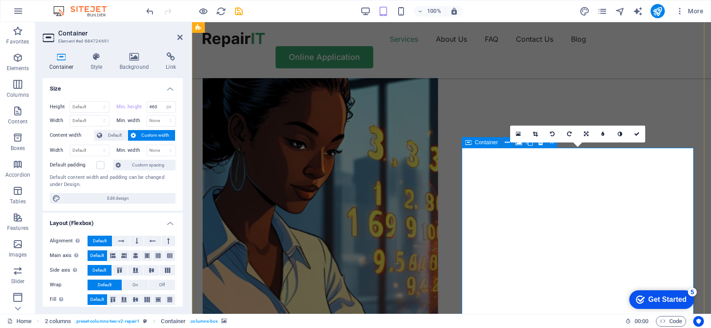
type input "640"
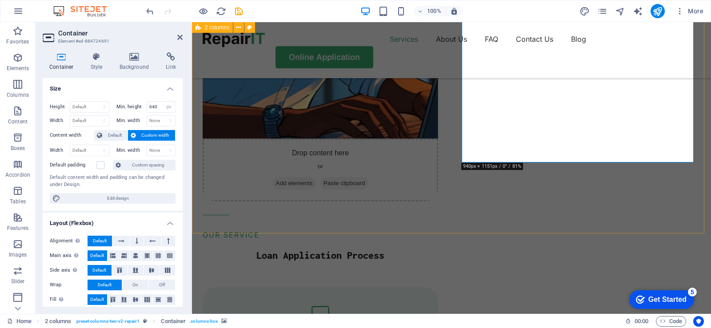
scroll to position [889, 0]
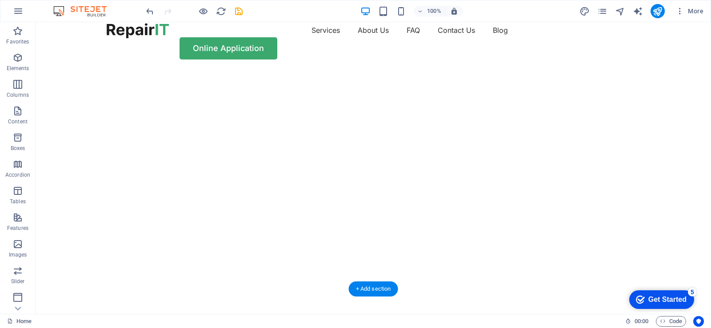
scroll to position [0, 0]
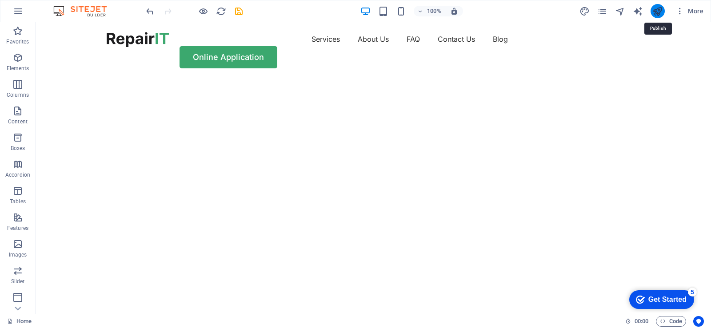
click at [659, 12] on icon "publish" at bounding box center [657, 11] width 10 height 10
